Goal: Communication & Community: Answer question/provide support

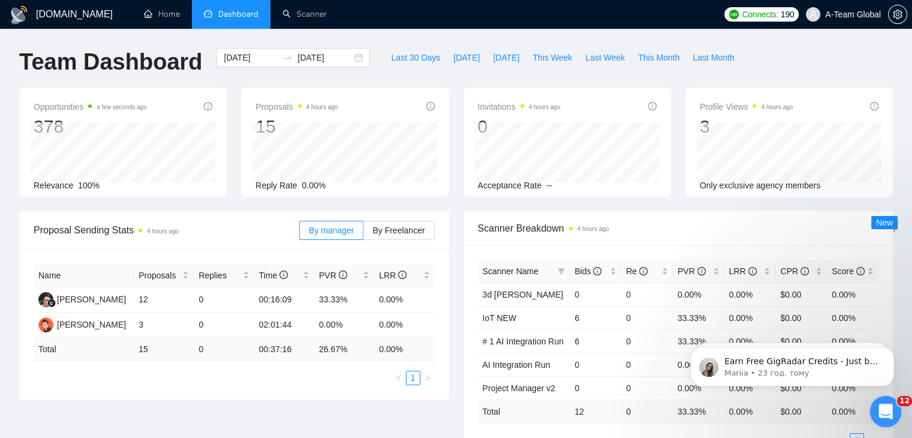
click at [887, 403] on icon "Відкрити програму для спілкування Intercom" at bounding box center [885, 410] width 20 height 20
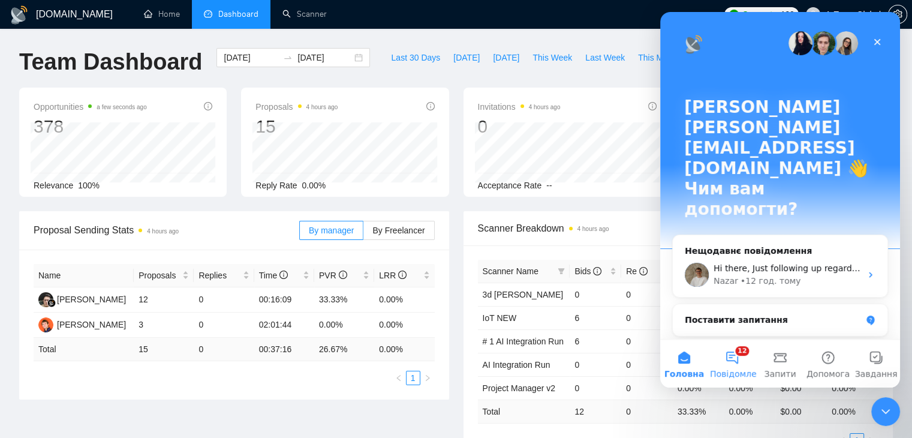
click at [725, 366] on button "12 Повідомлення" at bounding box center [733, 364] width 48 height 48
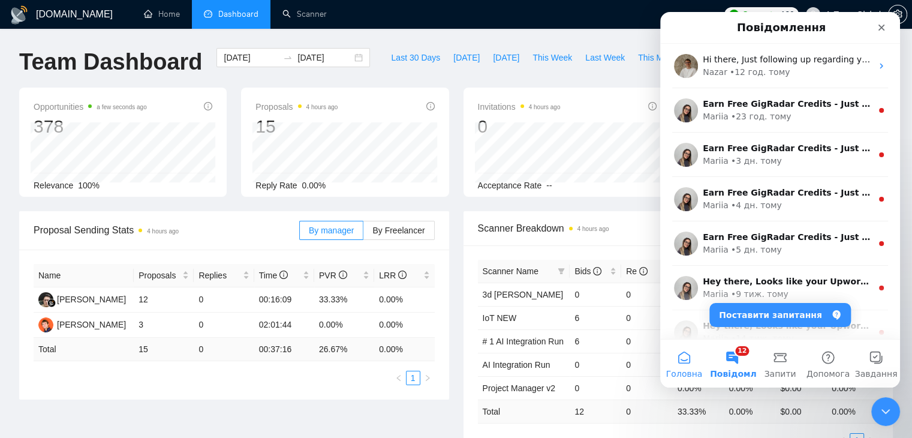
click at [683, 357] on button "Головна" at bounding box center [685, 364] width 48 height 48
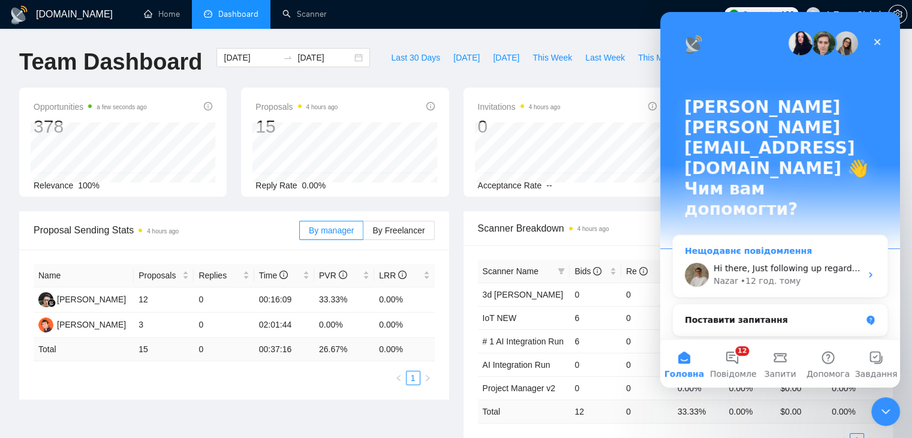
click at [757, 253] on div "Hi there, Just following up regarding your recent request. Is there anything el…" at bounding box center [780, 275] width 215 height 44
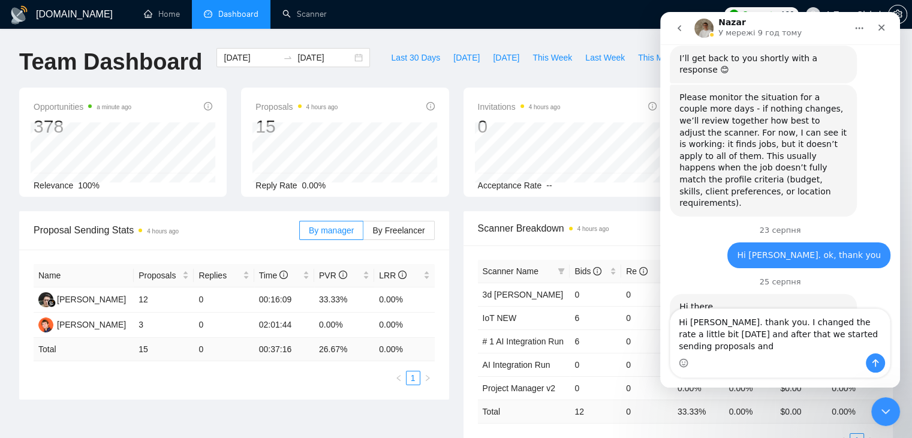
scroll to position [754, 0]
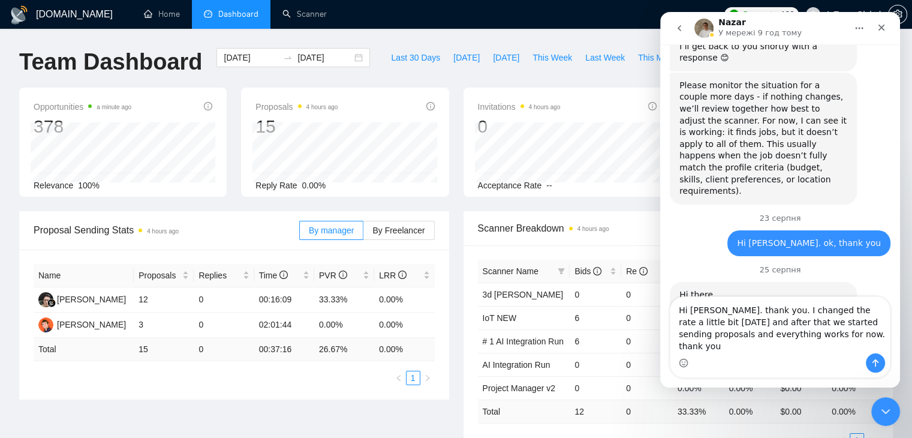
click at [758, 322] on textarea "Hi [PERSON_NAME]. thank you. I changed the rate a little bit [DATE] and after t…" at bounding box center [781, 325] width 220 height 56
drag, startPoint x: 757, startPoint y: 322, endPoint x: 716, endPoint y: 318, distance: 41.0
click at [716, 318] on textarea "Hi [PERSON_NAME]. thank you. I changed the rate a little bit [DATE] and after t…" at bounding box center [781, 325] width 220 height 56
click at [856, 325] on textarea "Hi [PERSON_NAME]. I changed the rate a little bit [DATE] and after that we star…" at bounding box center [781, 325] width 220 height 56
drag, startPoint x: 784, startPoint y: 335, endPoint x: 716, endPoint y: 337, distance: 68.4
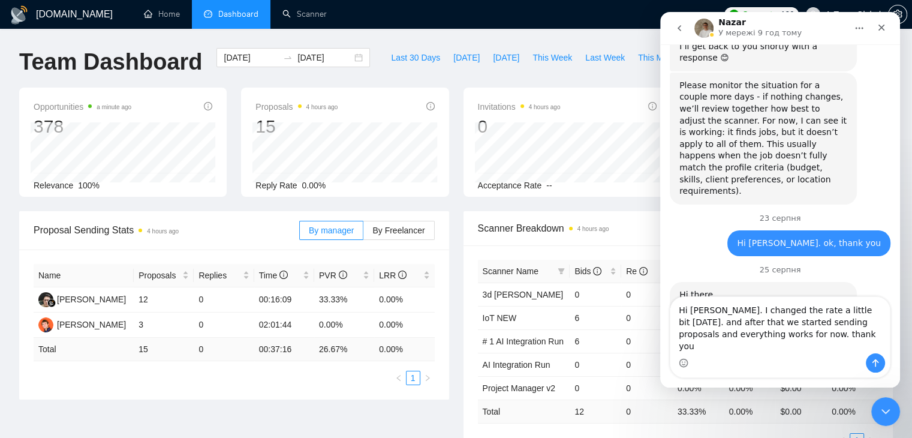
click at [716, 337] on textarea "Hi [PERSON_NAME]. I changed the rate a little bit [DATE]. and after that we sta…" at bounding box center [781, 325] width 220 height 56
click at [766, 330] on textarea "Hi [PERSON_NAME]. I changed the rate a little bit [DATE]. and after that the pr…" at bounding box center [781, 331] width 220 height 44
drag, startPoint x: 819, startPoint y: 347, endPoint x: 681, endPoint y: 321, distance: 140.4
click at [681, 321] on textarea "Hi [PERSON_NAME]. I changed the rate a little bit [DATE]. and after that the pr…" at bounding box center [781, 325] width 220 height 56
click at [842, 344] on textarea "Hi [PERSON_NAME]. I changed the rate a little bit [DATE]. and after that the pr…" at bounding box center [781, 325] width 220 height 56
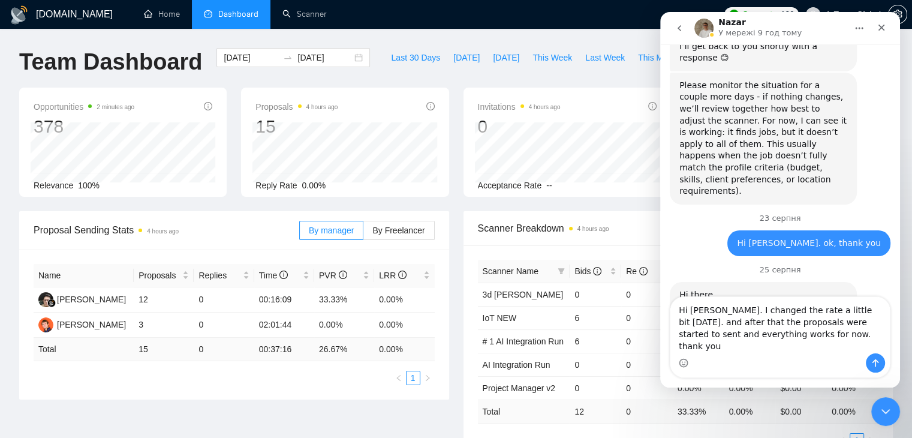
drag, startPoint x: 814, startPoint y: 350, endPoint x: 677, endPoint y: 322, distance: 139.5
click at [677, 322] on textarea "Hi [PERSON_NAME]. I changed the rate a little bit [DATE]. and after that the pr…" at bounding box center [781, 325] width 220 height 56
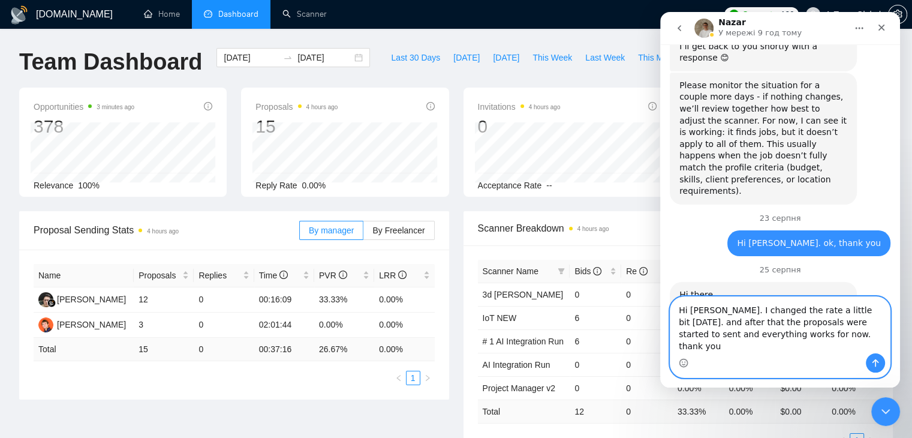
paste textarea ", I changed the rate a little bit [DATE], and after that the proposals started …"
click at [711, 322] on textarea "Hi [PERSON_NAME], I changed the rate a little bit [DATE], and after that the pr…" at bounding box center [781, 325] width 220 height 56
click at [858, 325] on textarea "Hi [PERSON_NAME]. I changed the rate a little bit [DATE], and after that the pr…" at bounding box center [781, 325] width 220 height 56
type textarea "Hi [PERSON_NAME]. I changed the rate a little bit [DATE]. and after that the pr…"
click at [873, 361] on icon "Надіслати повідомлення…" at bounding box center [876, 363] width 10 height 10
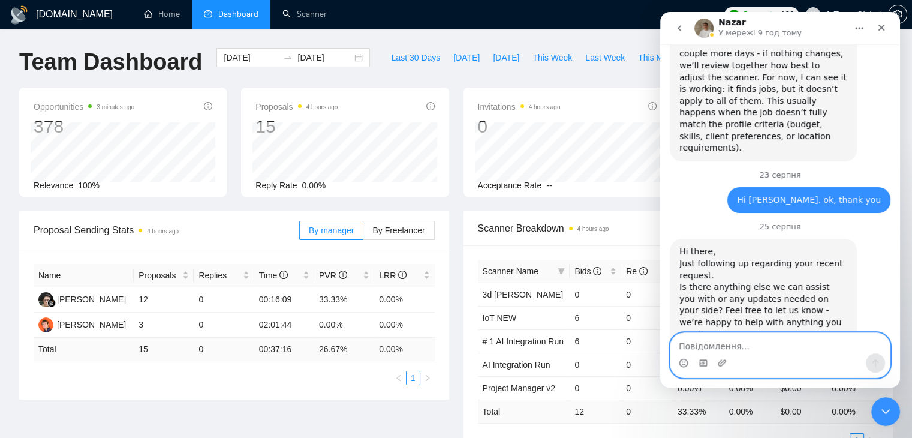
scroll to position [817, 0]
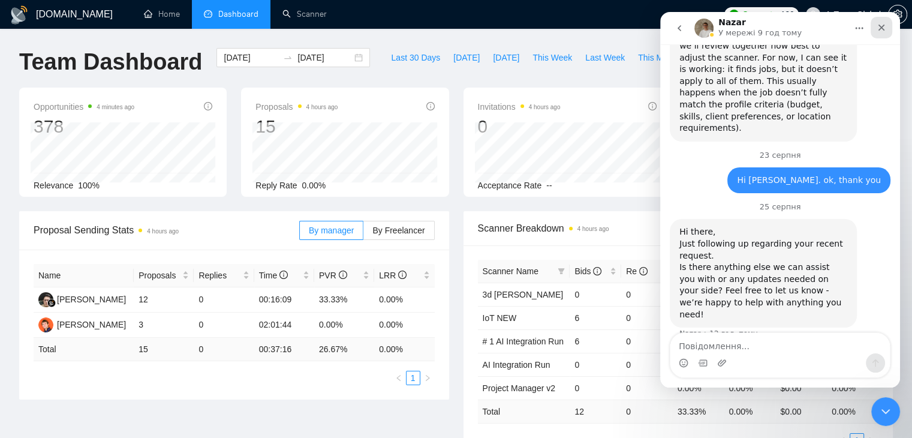
click at [877, 30] on icon "Закрити" at bounding box center [882, 28] width 10 height 10
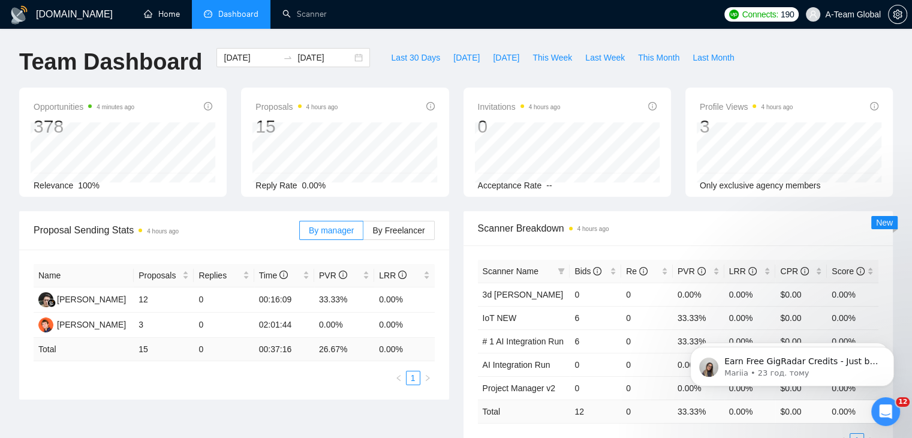
scroll to position [0, 0]
